Goal: Find specific page/section: Find specific page/section

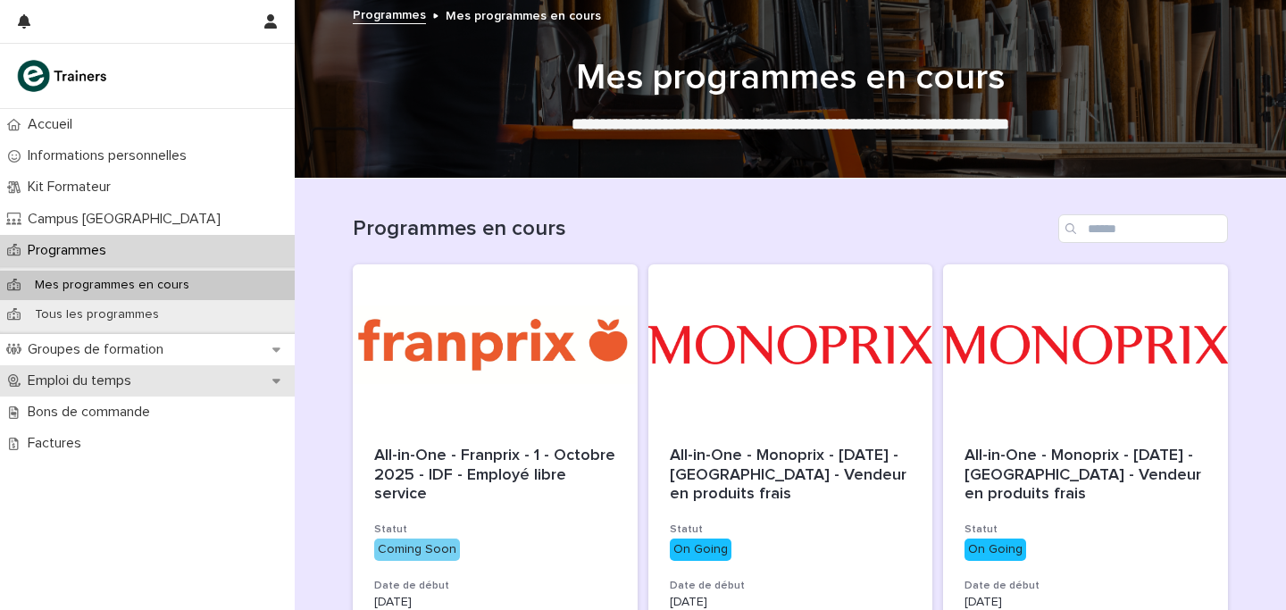
click at [111, 372] on p "Emploi du temps" at bounding box center [83, 380] width 125 height 17
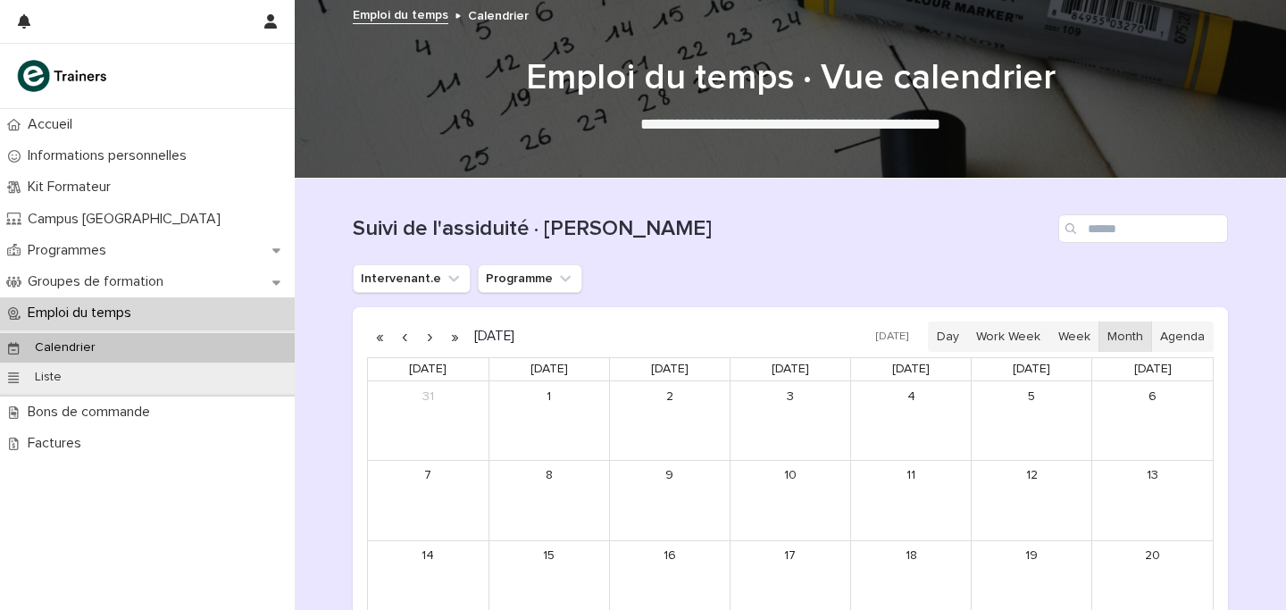
scroll to position [326, 0]
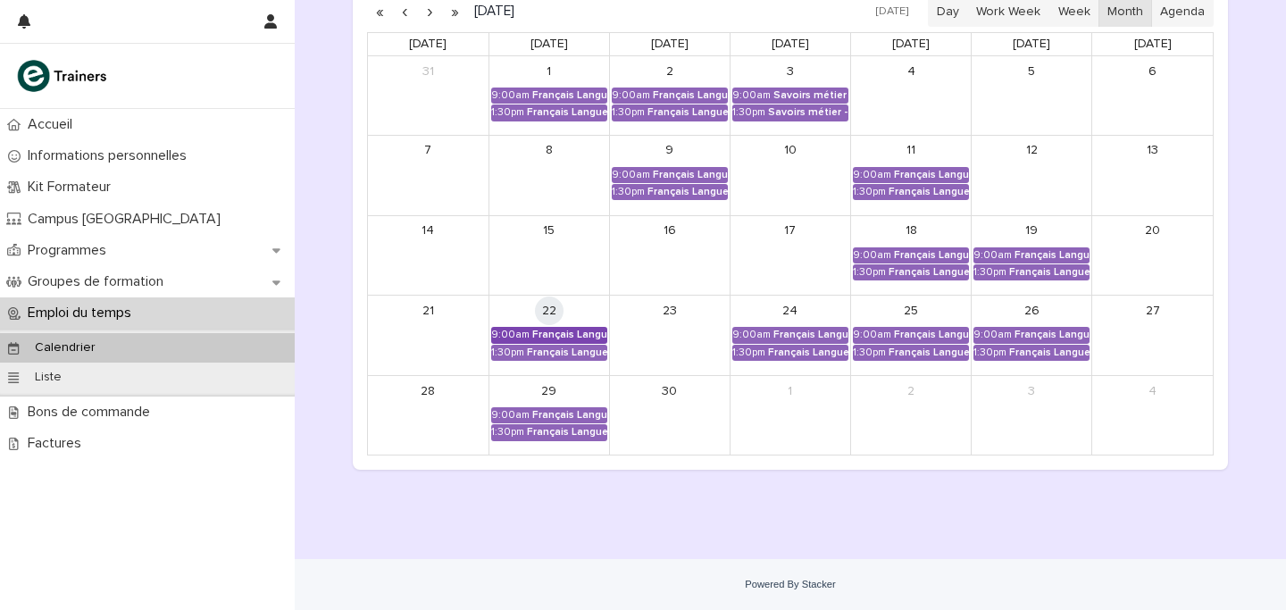
click at [580, 338] on div "Français Langue Professionnel - Valoriser les produits frais et leur origine" at bounding box center [569, 335] width 75 height 13
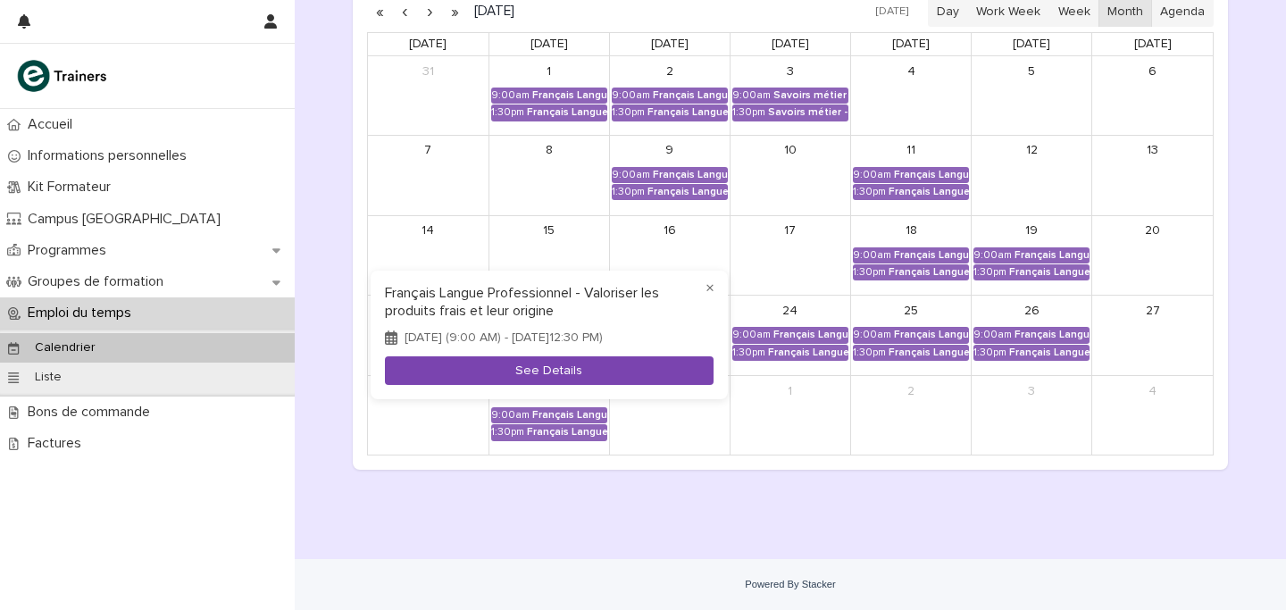
click at [609, 381] on button "See Details" at bounding box center [549, 370] width 329 height 29
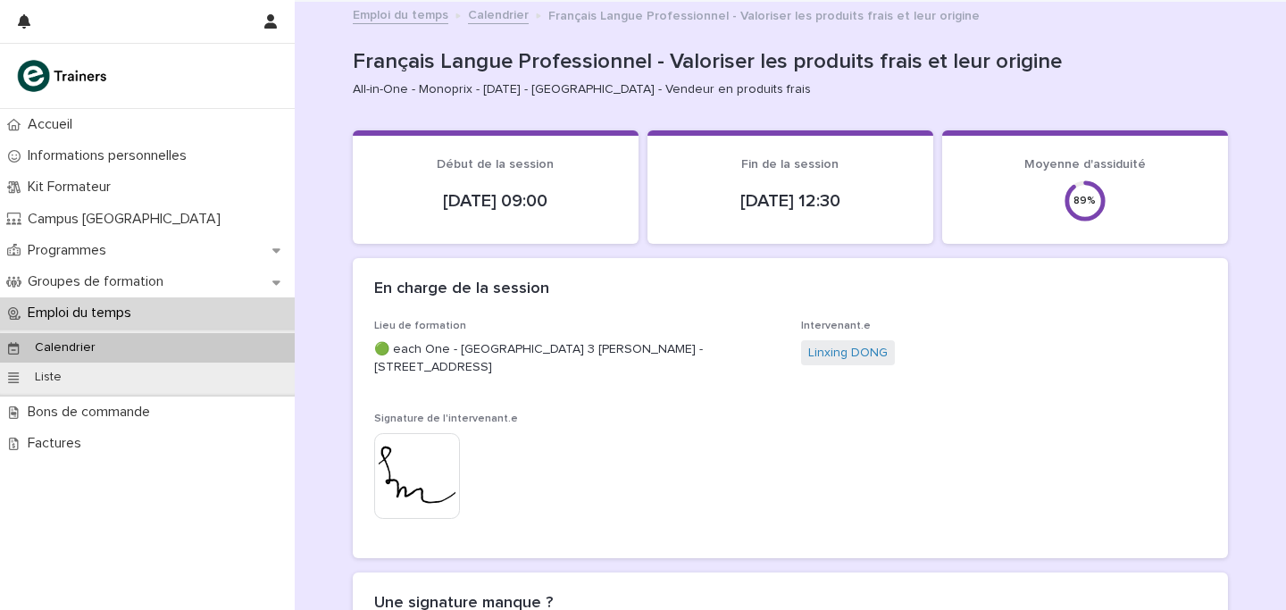
click at [1069, 187] on icon at bounding box center [1085, 201] width 43 height 43
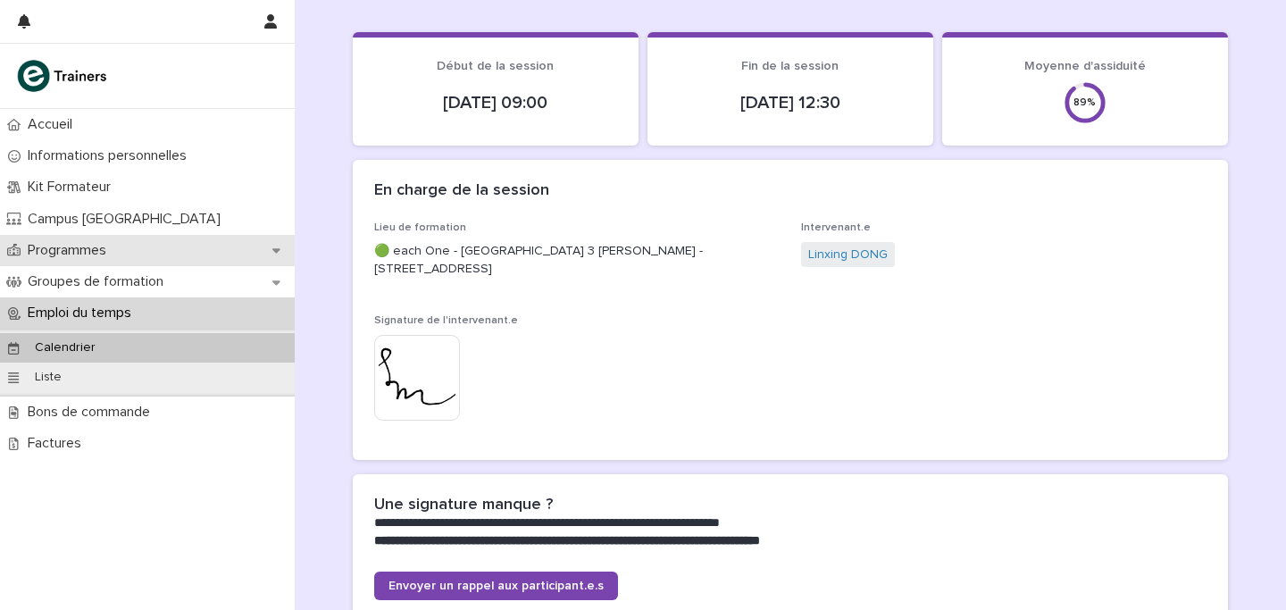
scroll to position [111, 0]
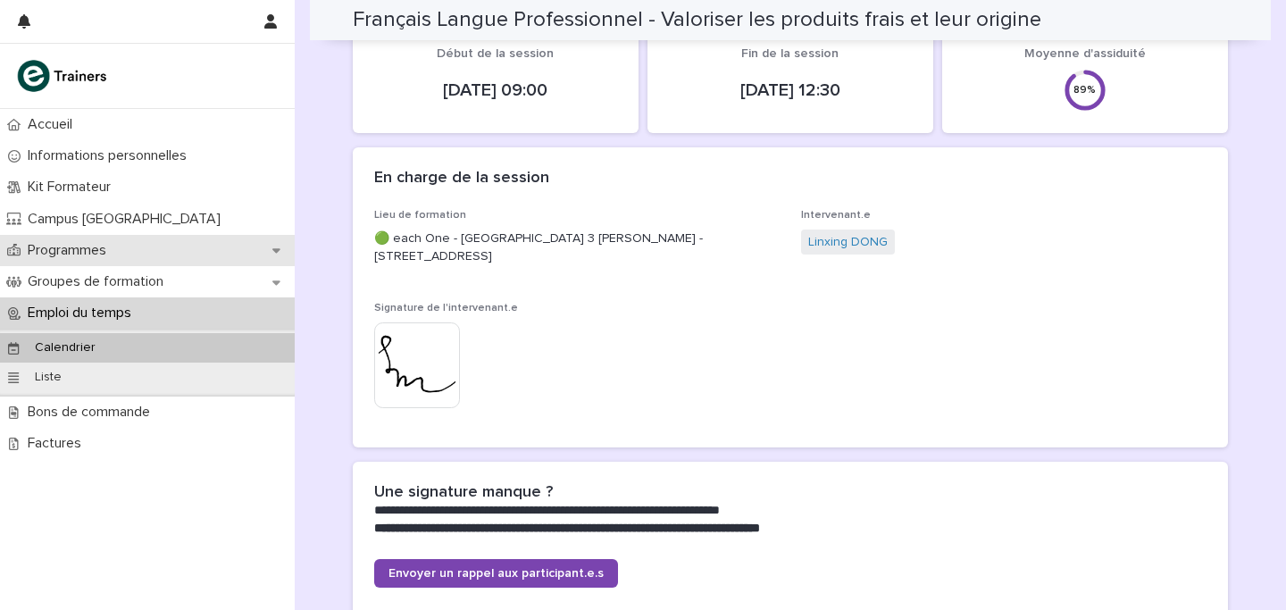
click at [99, 252] on p "Programmes" at bounding box center [71, 250] width 100 height 17
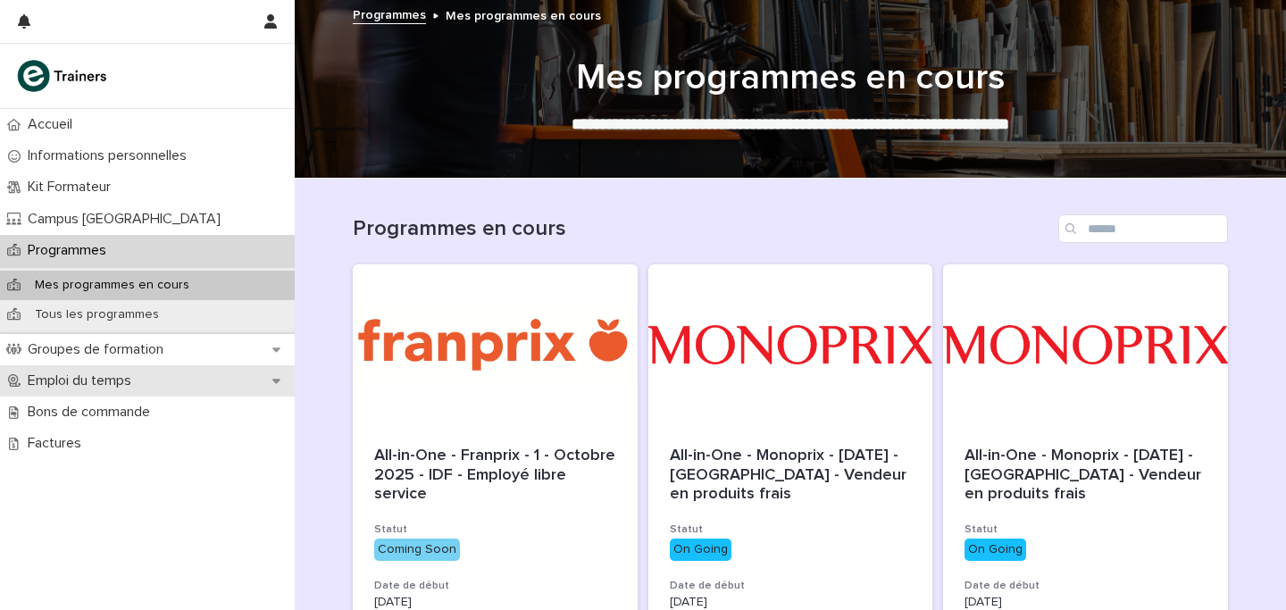
click at [68, 376] on p "Emploi du temps" at bounding box center [83, 380] width 125 height 17
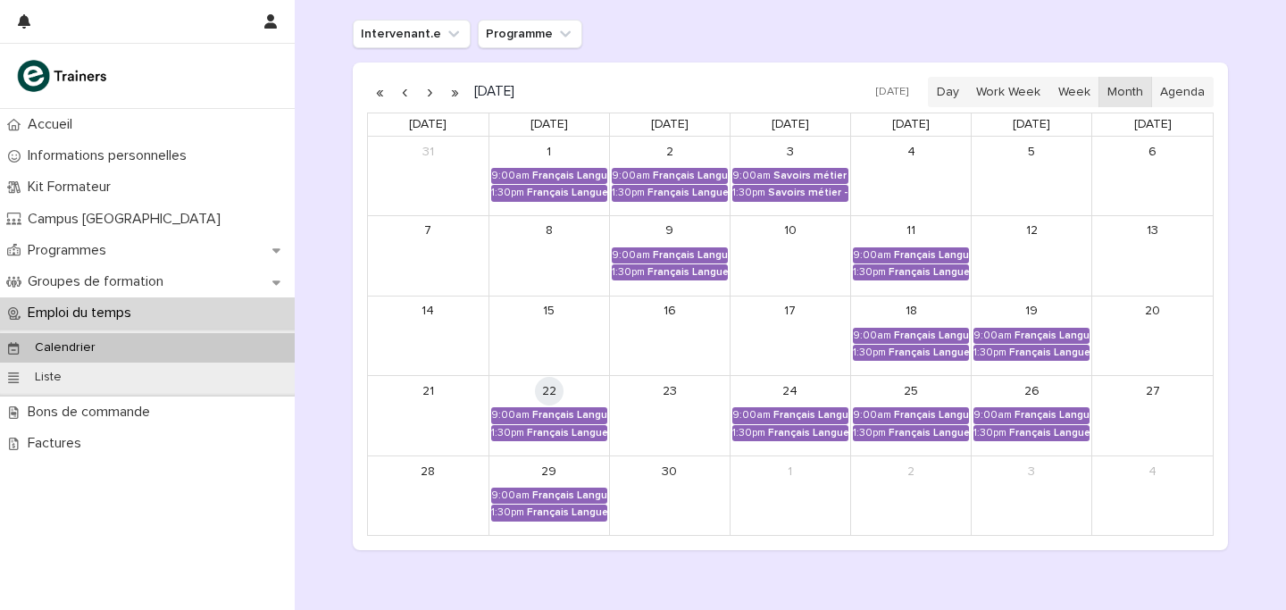
scroll to position [326, 0]
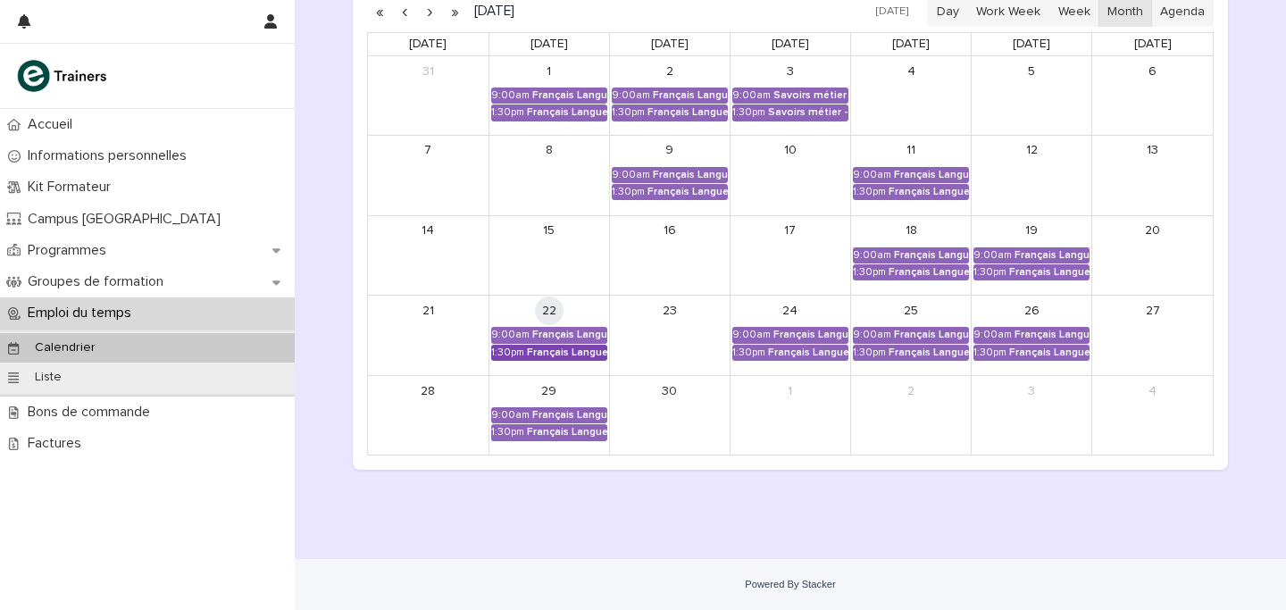
click at [563, 352] on div "Français Langue Professionnel - Valoriser les produits frais et leur origine" at bounding box center [567, 353] width 80 height 13
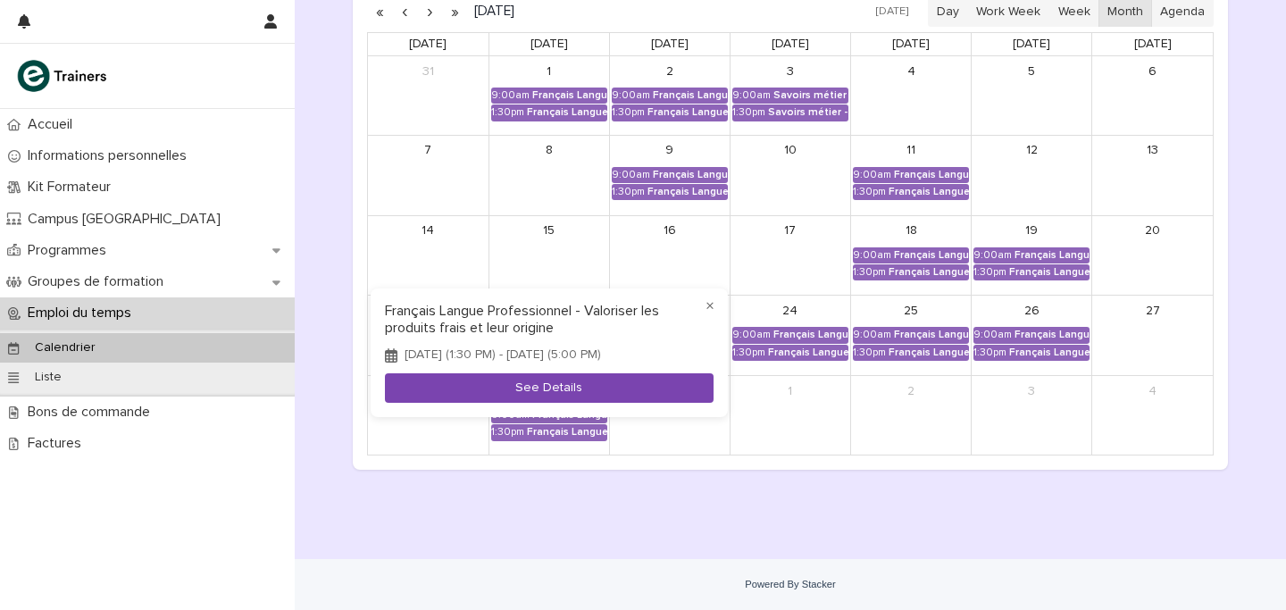
click at [581, 389] on button "See Details" at bounding box center [549, 387] width 329 height 29
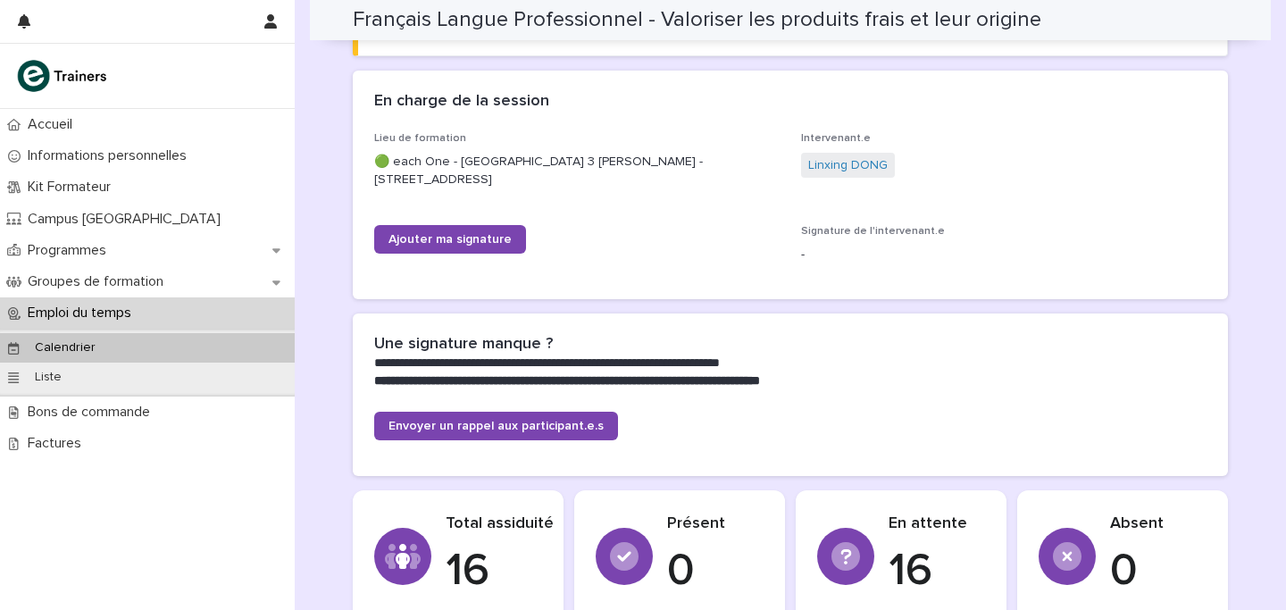
scroll to position [233, 0]
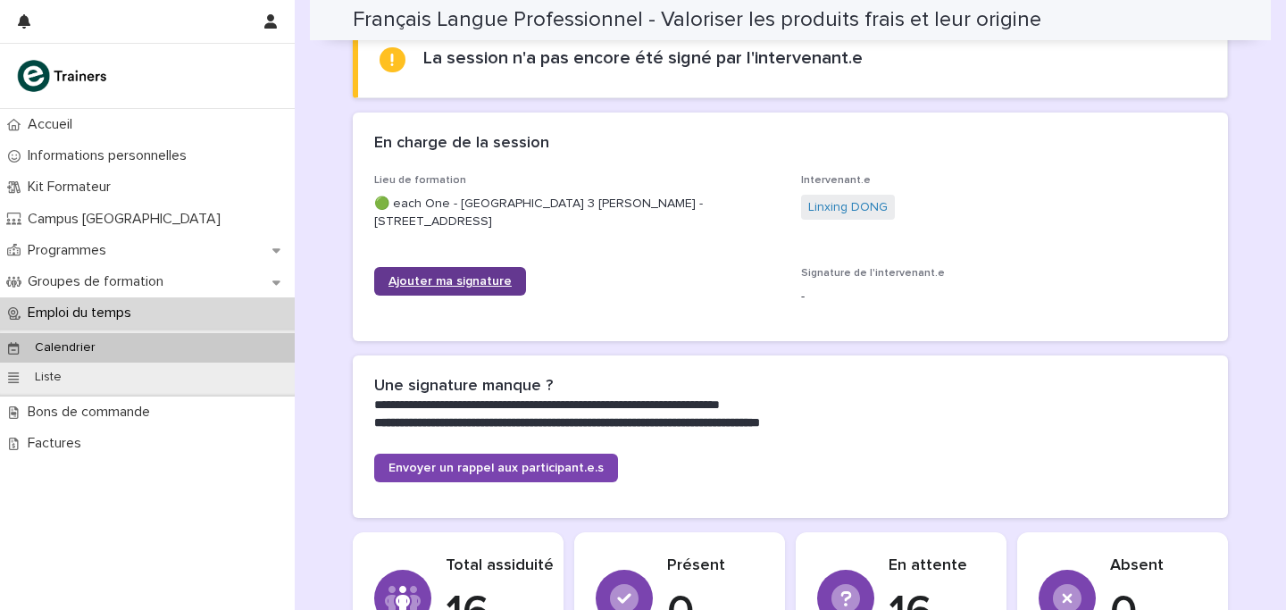
click at [435, 284] on span "Ajouter ma signature" at bounding box center [450, 281] width 123 height 13
